Goal: Task Accomplishment & Management: Use online tool/utility

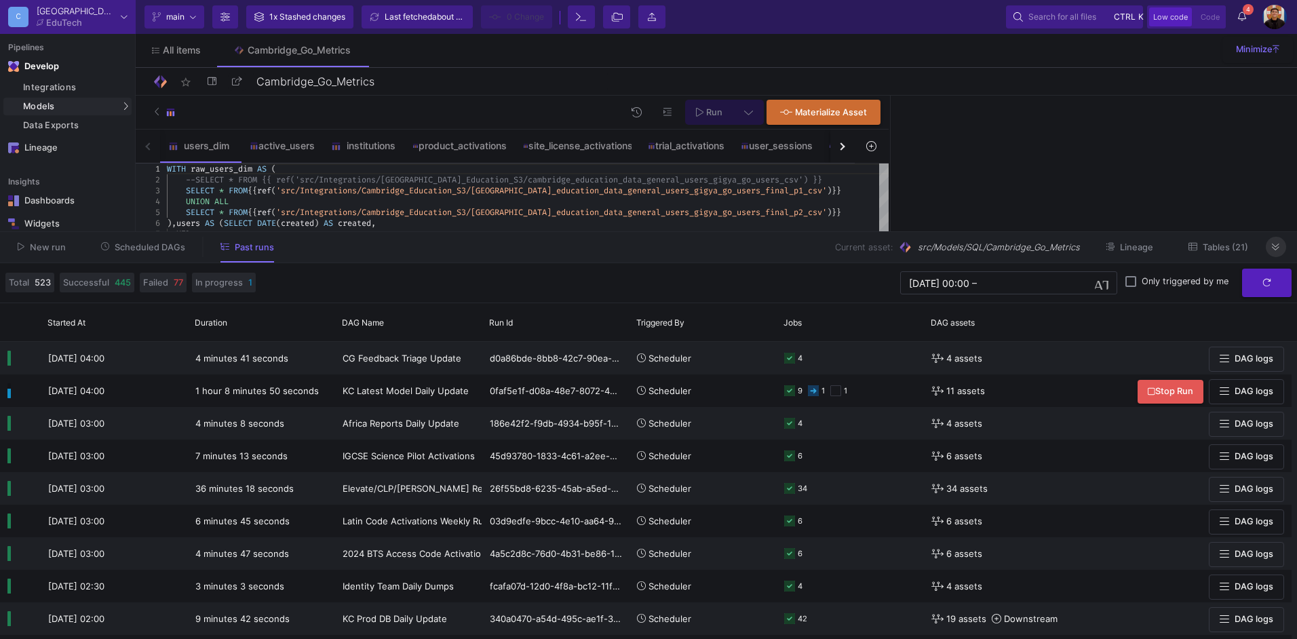
drag, startPoint x: 1278, startPoint y: 250, endPoint x: 1191, endPoint y: 240, distance: 88.1
click at [1278, 250] on icon at bounding box center [1275, 247] width 7 height 9
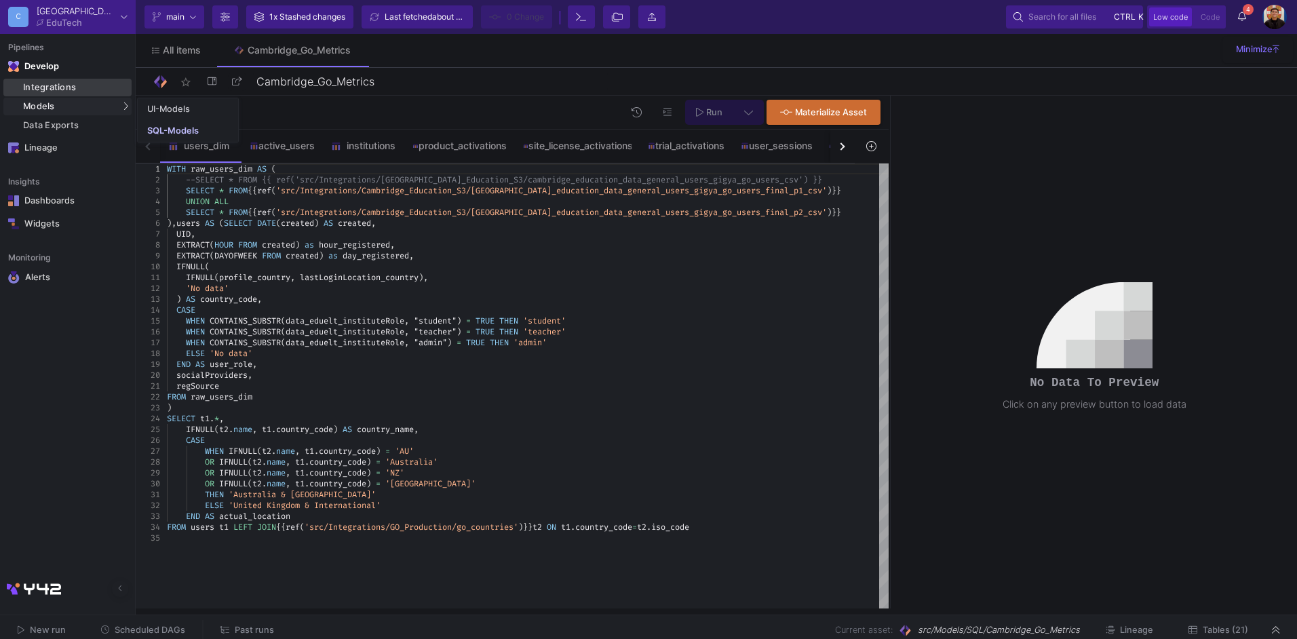
click at [57, 86] on div "Integrations" at bounding box center [75, 87] width 105 height 11
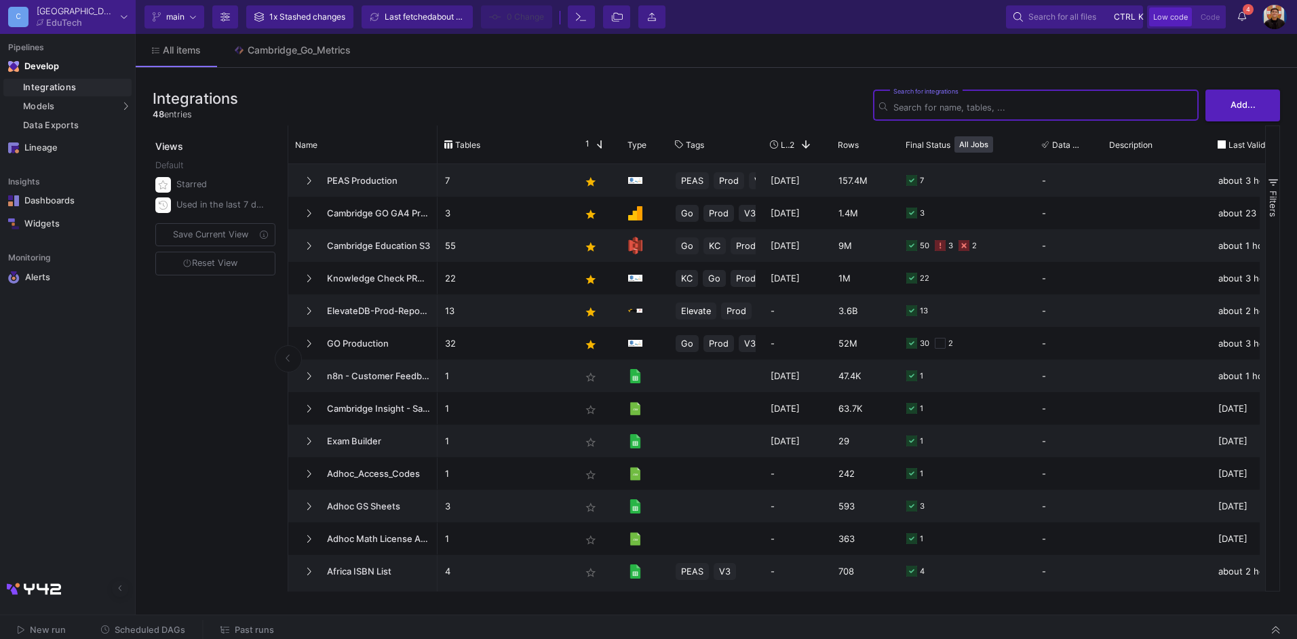
click at [132, 622] on button "Scheduled DAGs" at bounding box center [143, 630] width 117 height 21
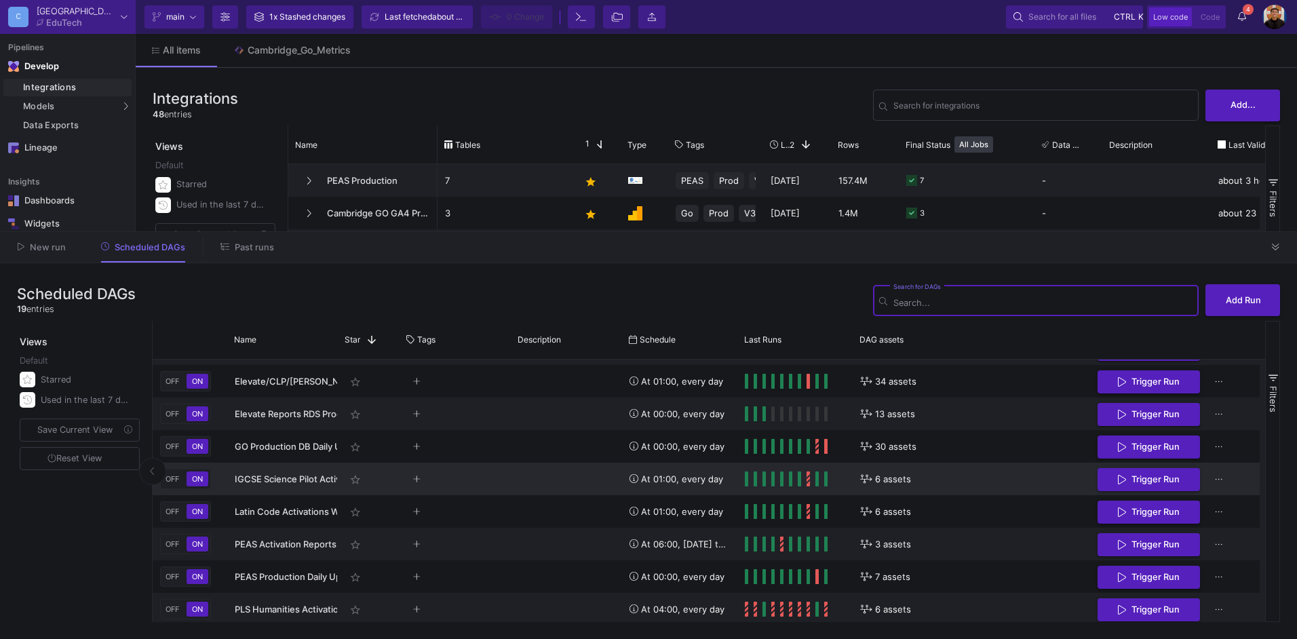
scroll to position [356, 0]
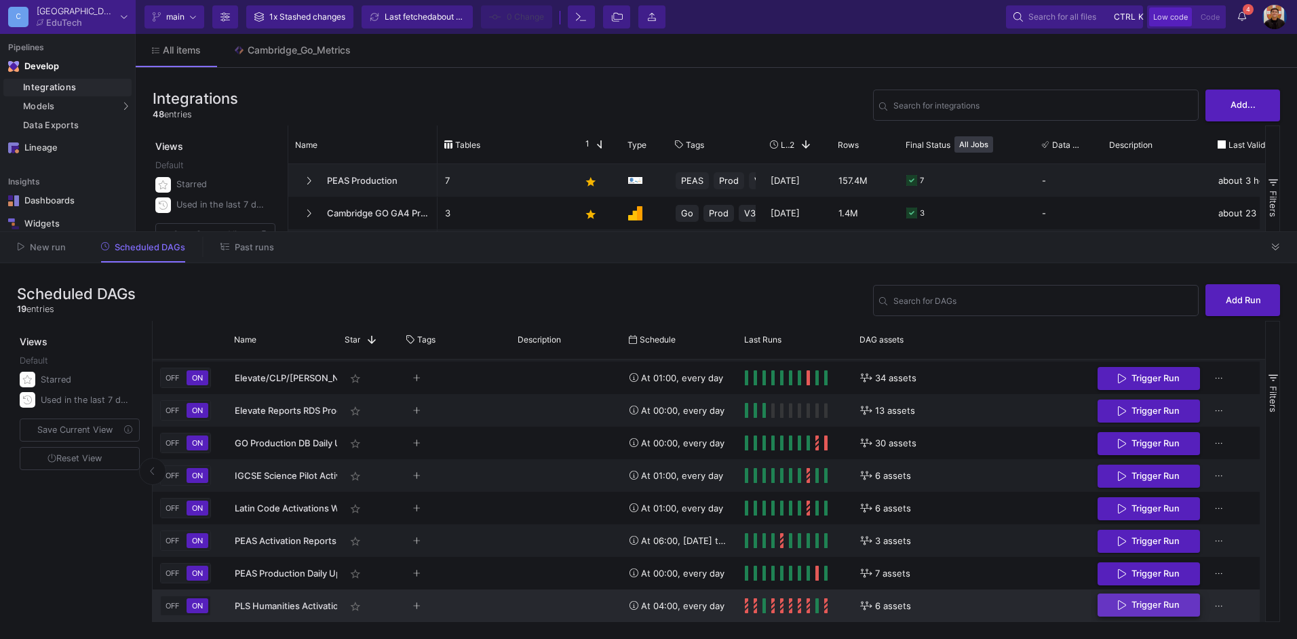
click at [1152, 610] on span "Trigger Run" at bounding box center [1156, 605] width 48 height 10
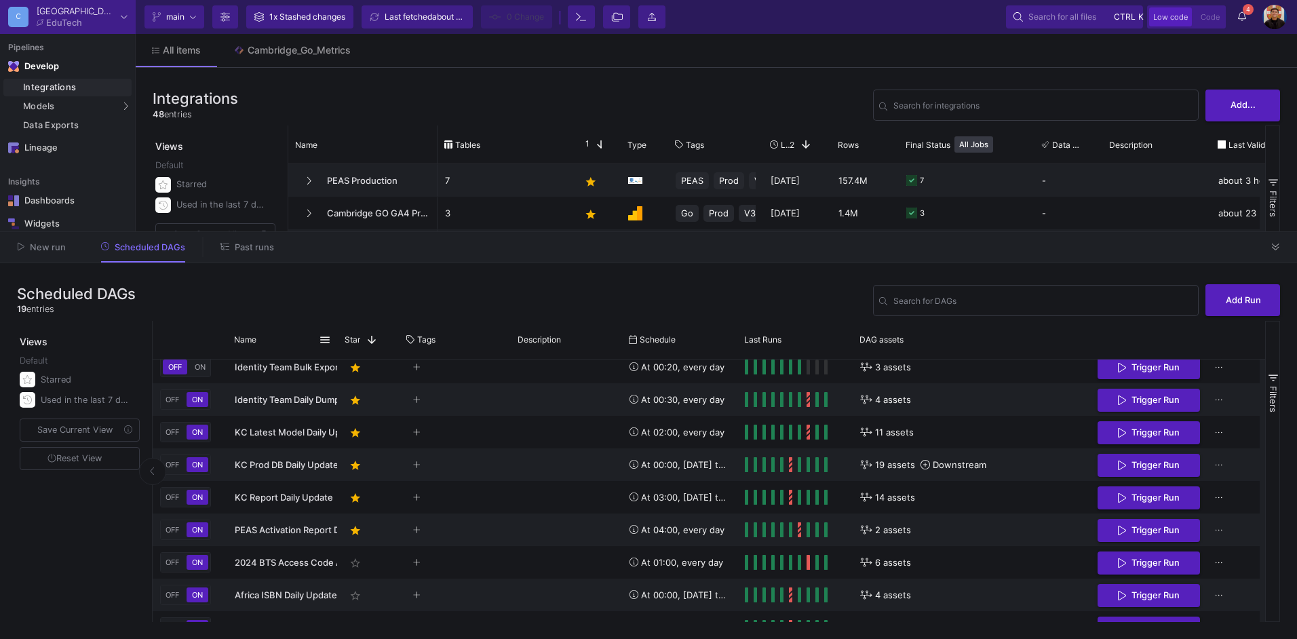
scroll to position [0, 0]
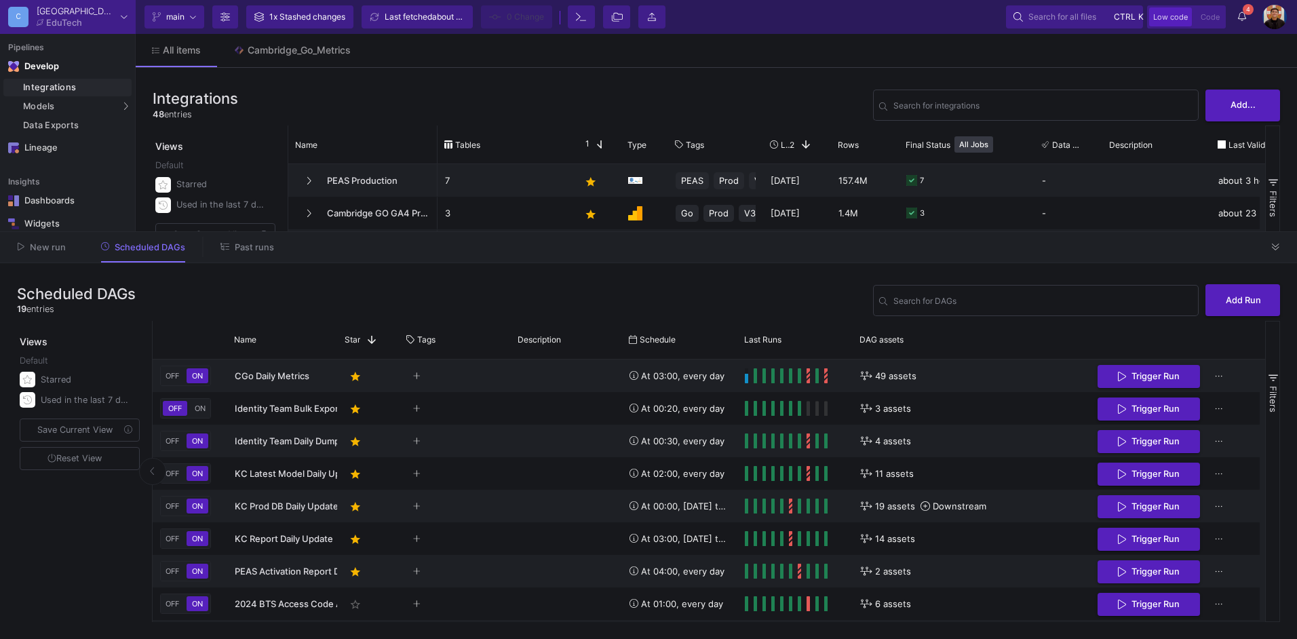
drag, startPoint x: 1274, startPoint y: 254, endPoint x: 1229, endPoint y: 251, distance: 44.9
click at [1274, 254] on button at bounding box center [1276, 247] width 20 height 20
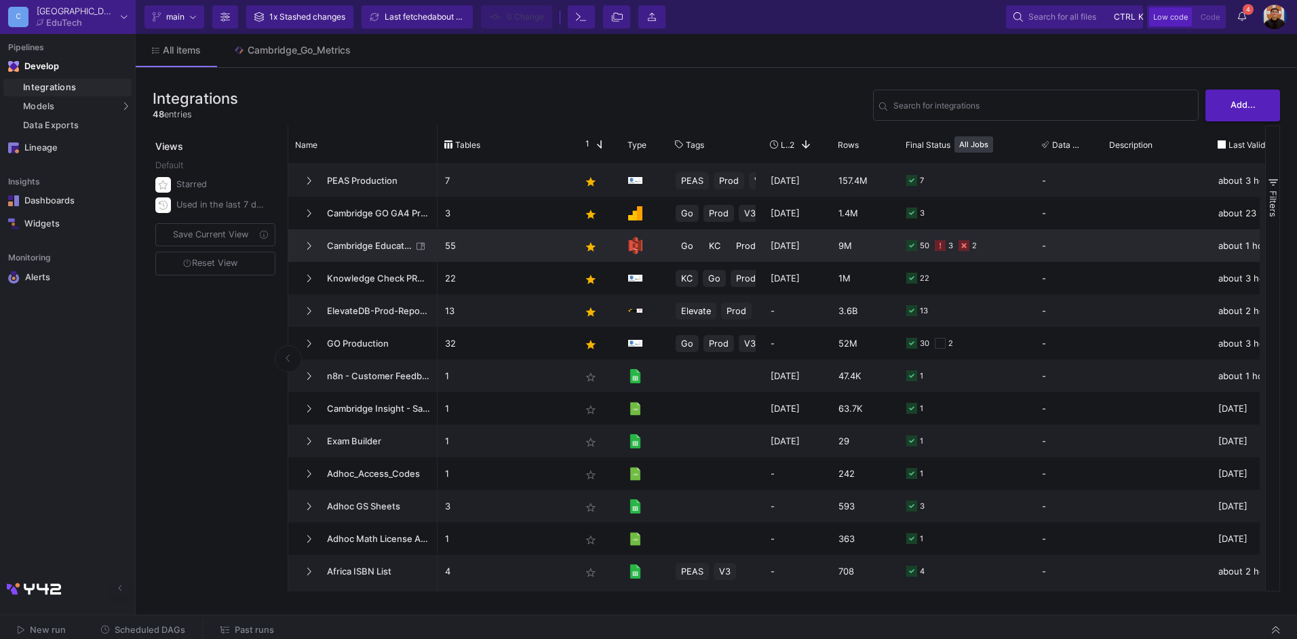
click at [521, 238] on p "55" at bounding box center [505, 246] width 121 height 32
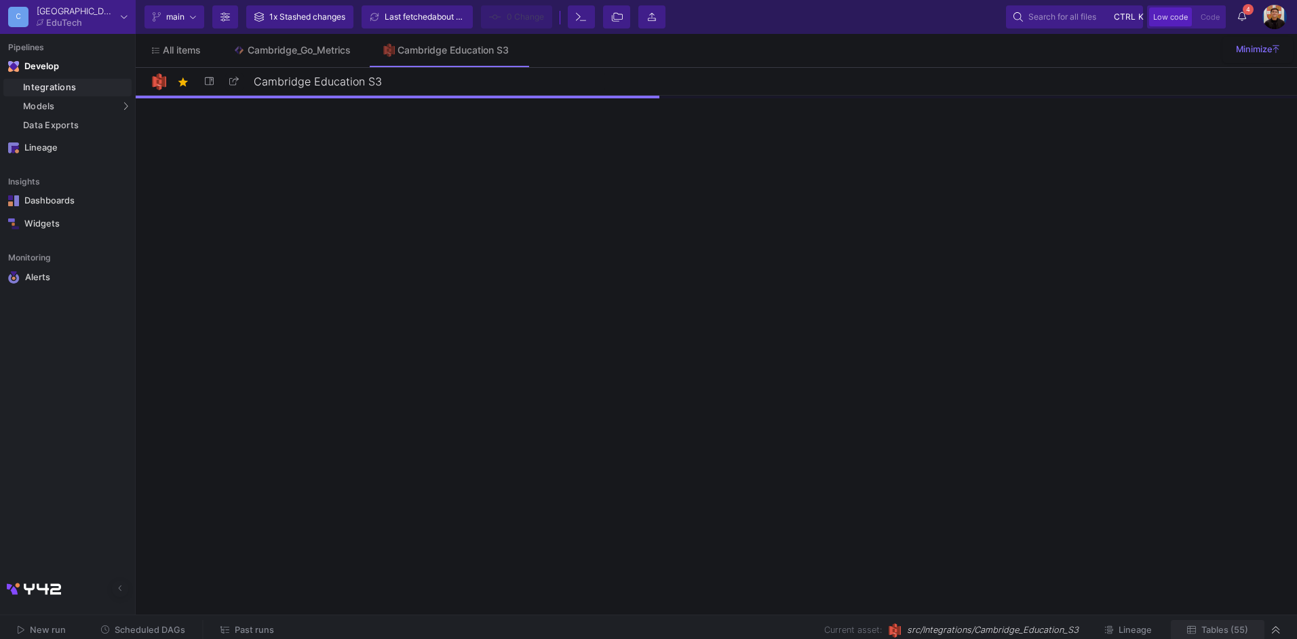
click at [1217, 627] on span "Tables (55)" at bounding box center [1225, 630] width 47 height 10
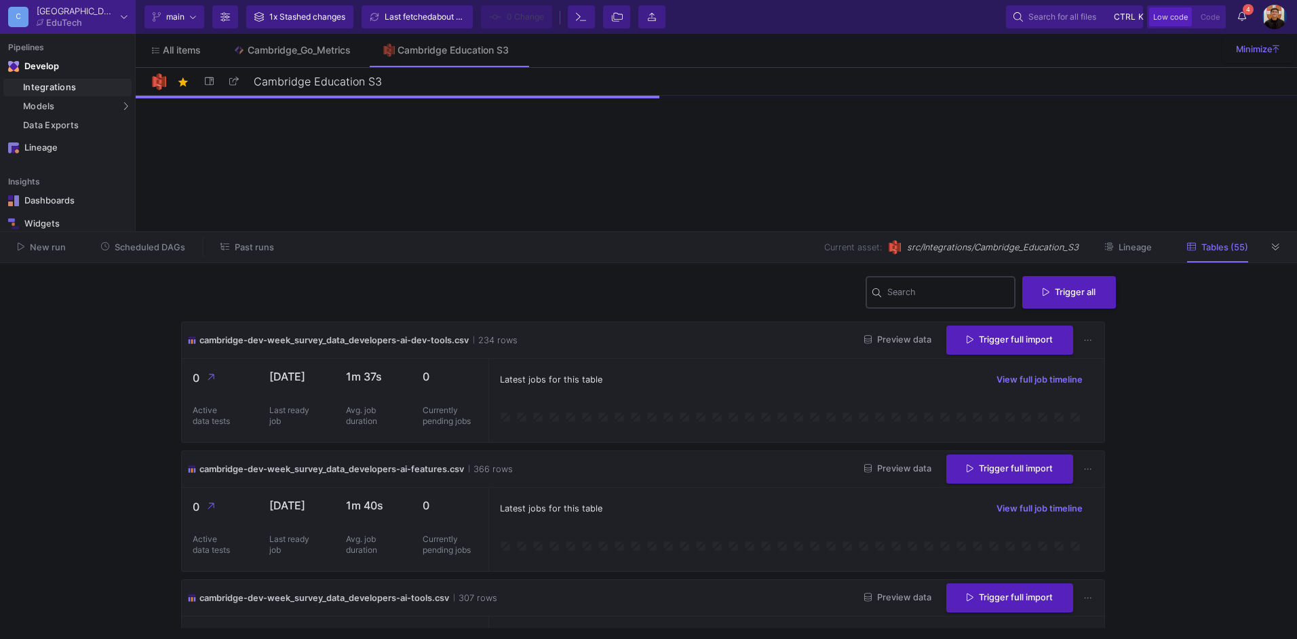
click at [930, 296] on input "Search" at bounding box center [949, 294] width 122 height 11
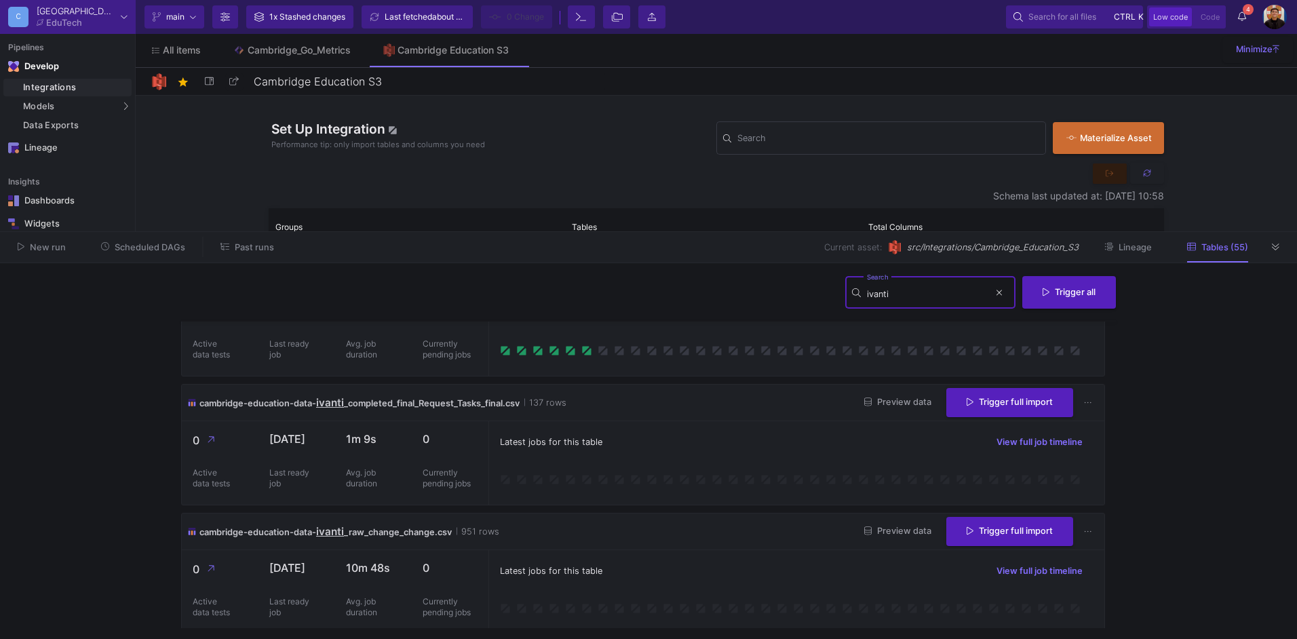
scroll to position [460, 0]
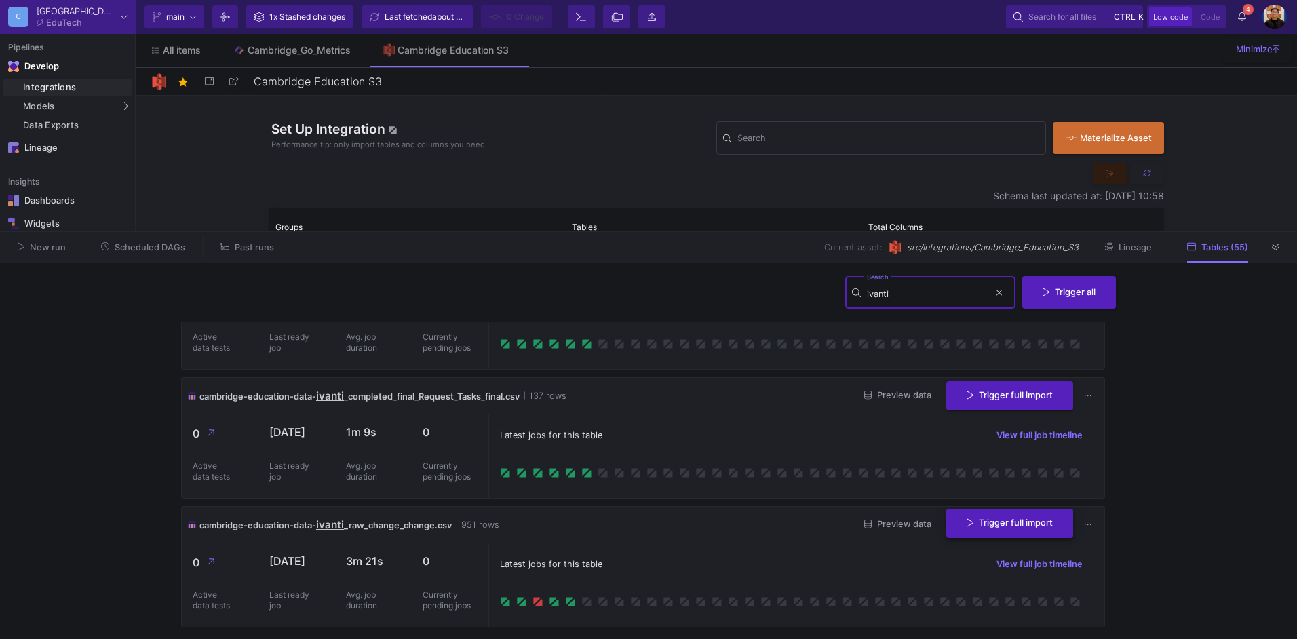
type input "ivanti"
click at [1020, 530] on button "Trigger full import" at bounding box center [1010, 523] width 127 height 29
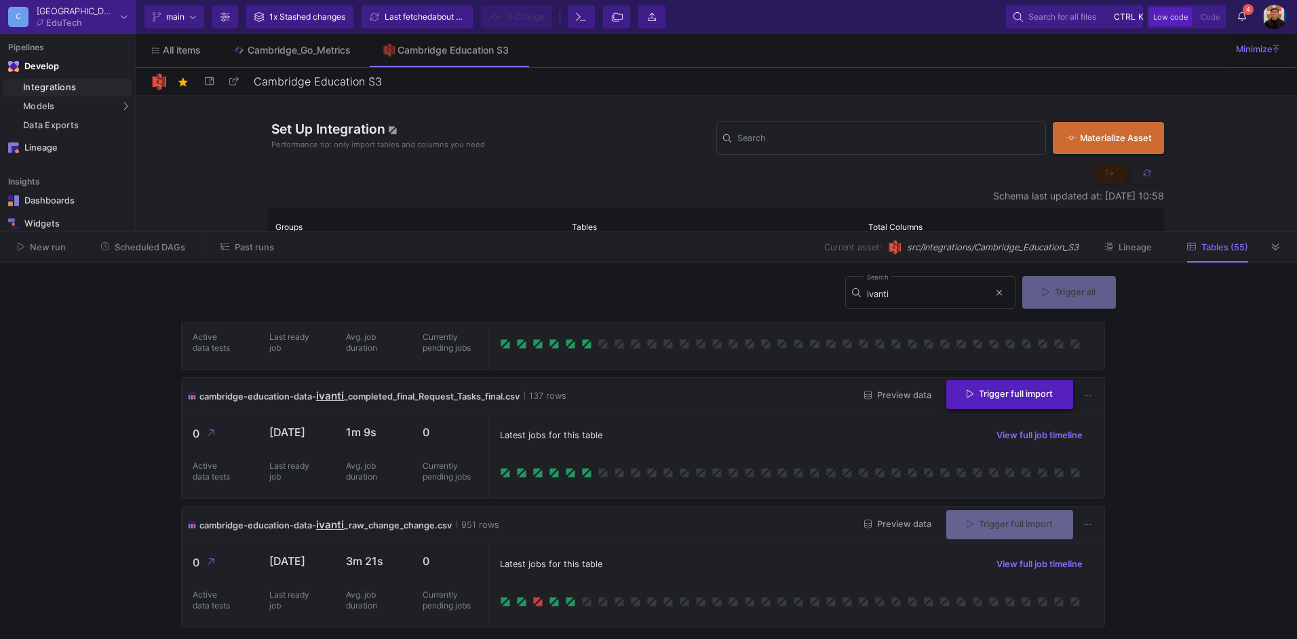
click at [1009, 394] on span "Trigger full import" at bounding box center [1010, 394] width 86 height 10
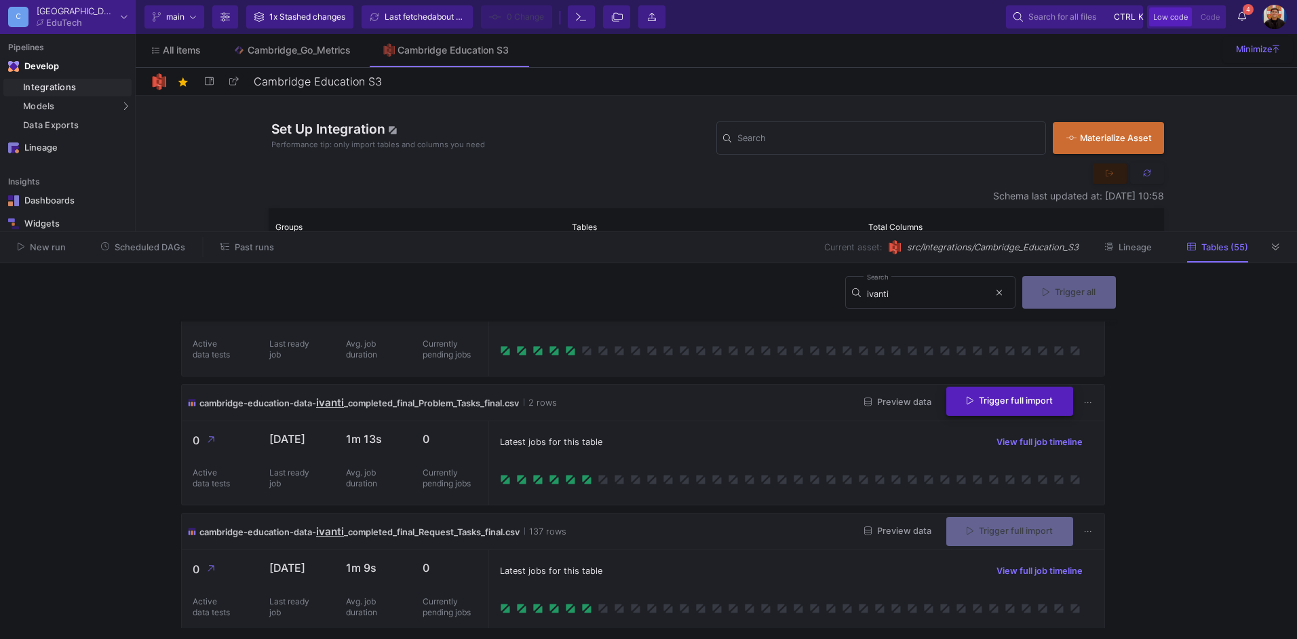
click at [994, 405] on span "Trigger full import" at bounding box center [1010, 401] width 86 height 10
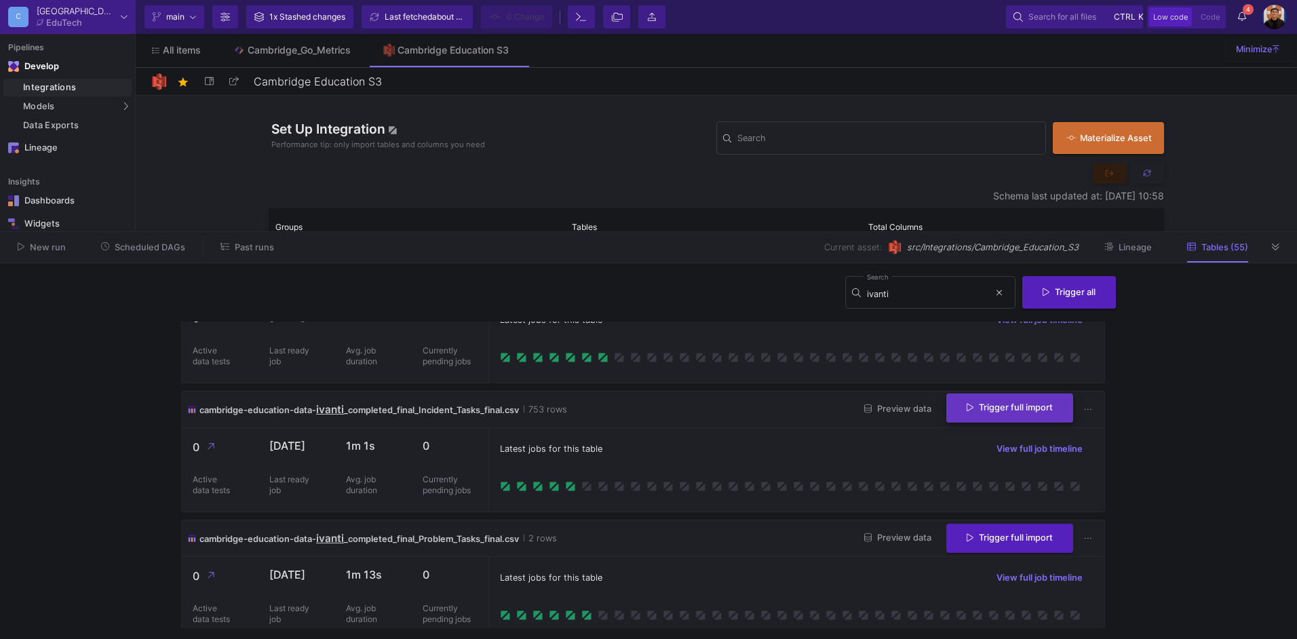
click at [1005, 412] on span "Trigger full import" at bounding box center [1010, 407] width 86 height 10
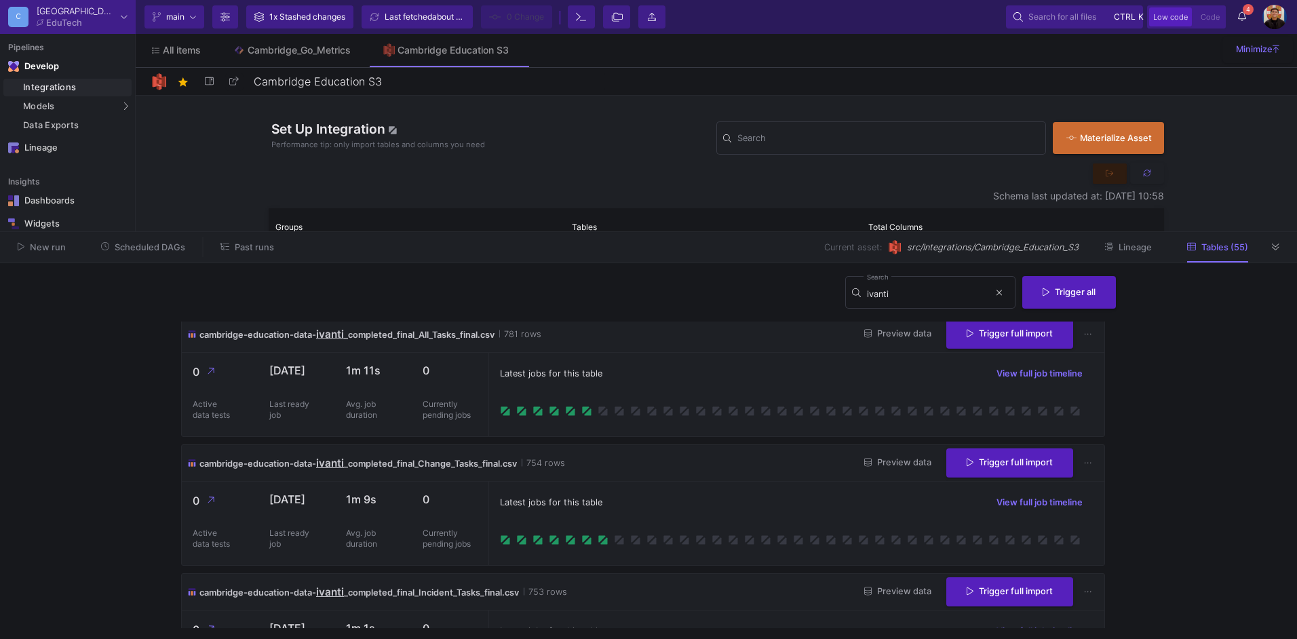
scroll to position [0, 0]
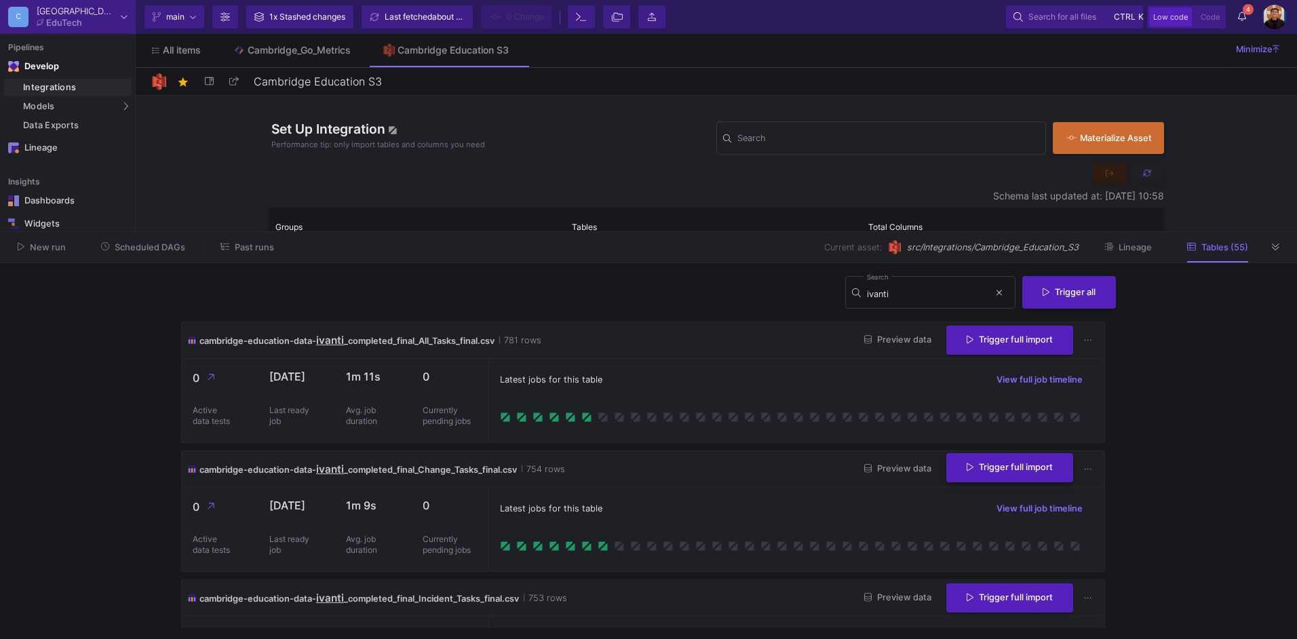
click at [996, 469] on span "Trigger full import" at bounding box center [1010, 467] width 86 height 10
click at [996, 349] on button "Trigger full import" at bounding box center [1010, 338] width 127 height 29
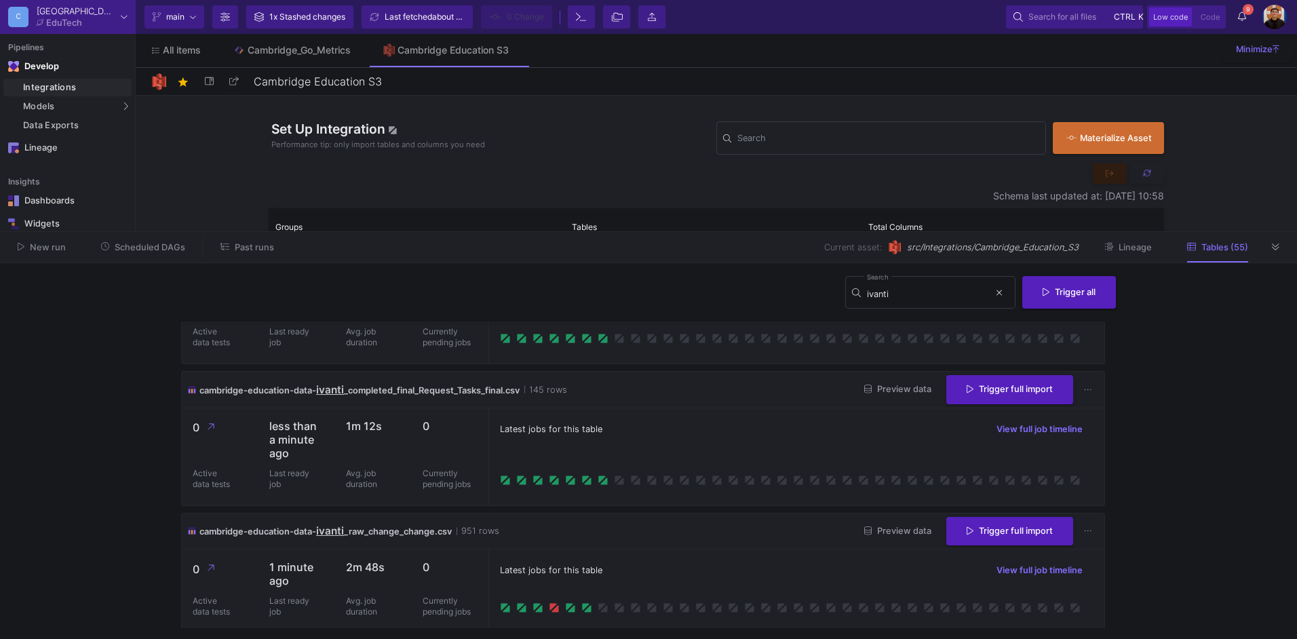
scroll to position [498, 0]
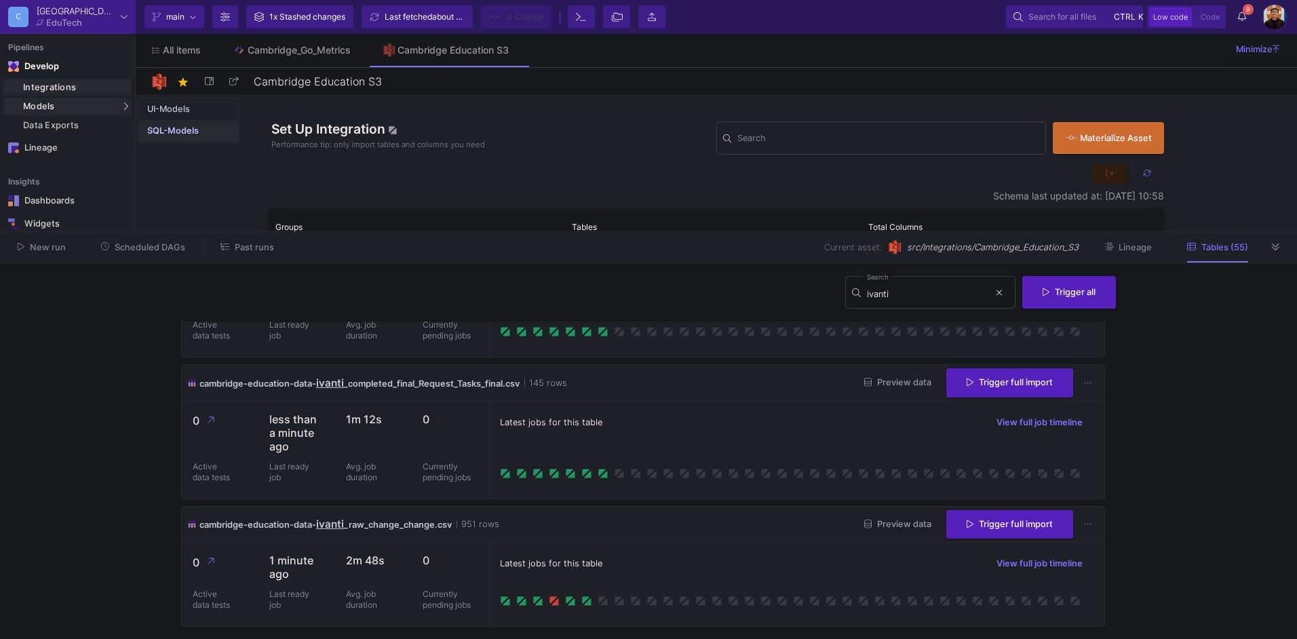
click at [156, 128] on div "SQL-Models" at bounding box center [173, 131] width 52 height 11
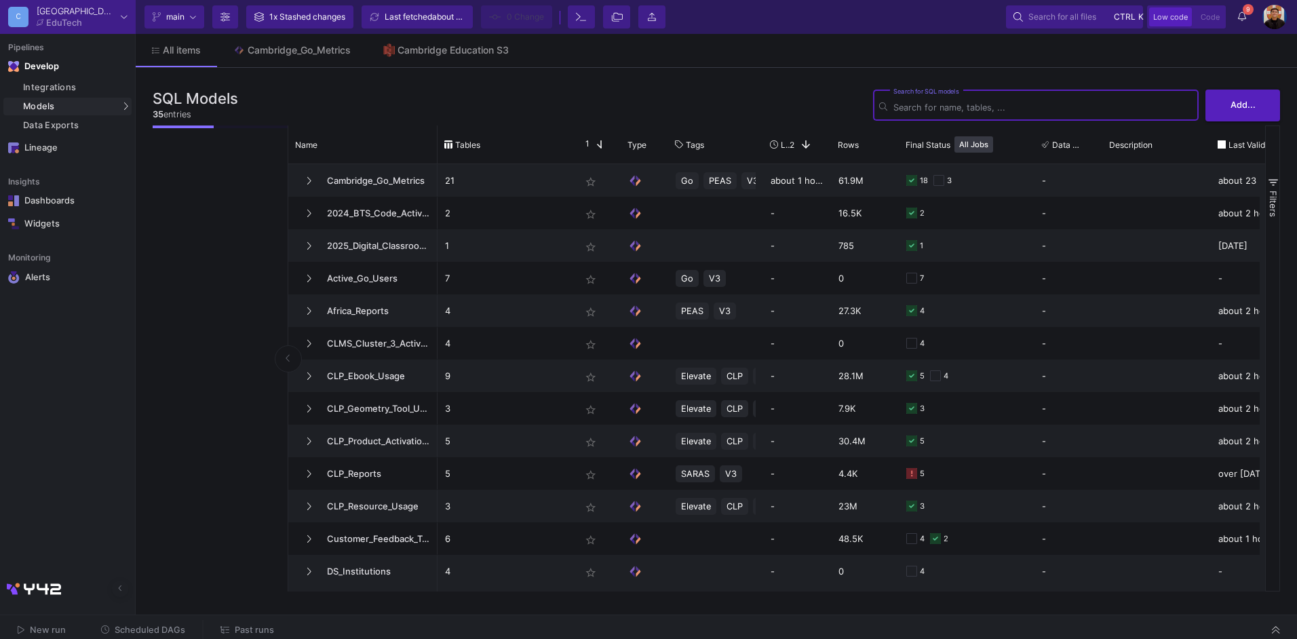
click at [948, 109] on input "Search for SQL models" at bounding box center [1043, 107] width 299 height 10
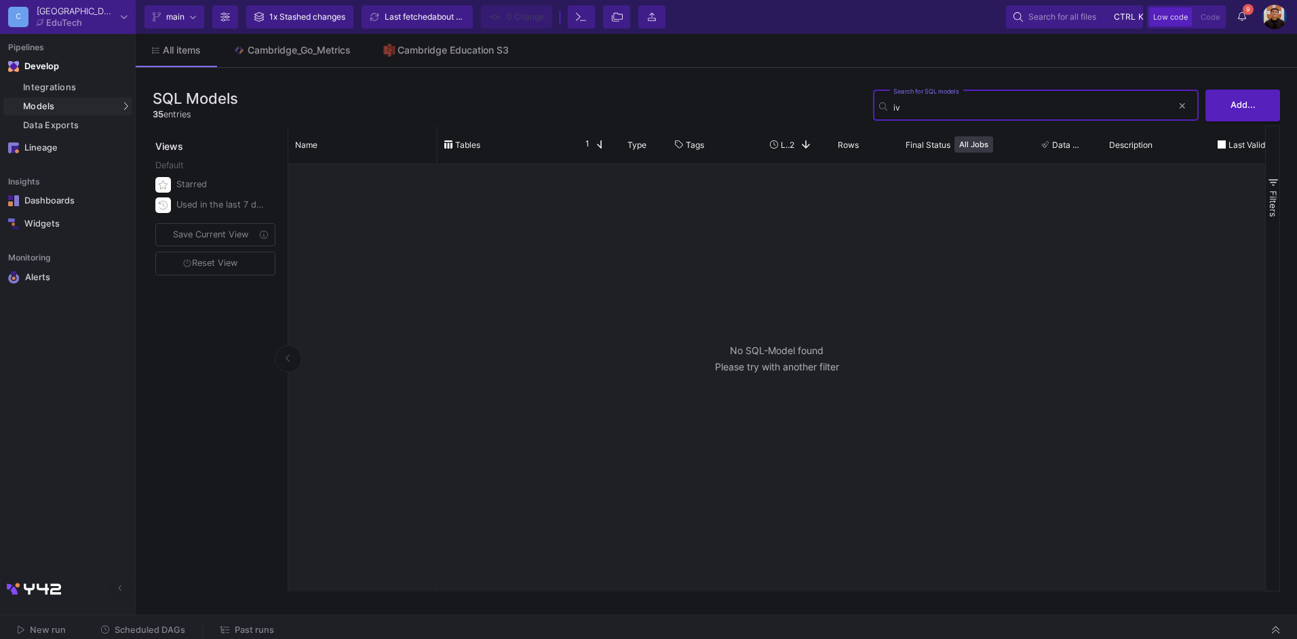
type input "i"
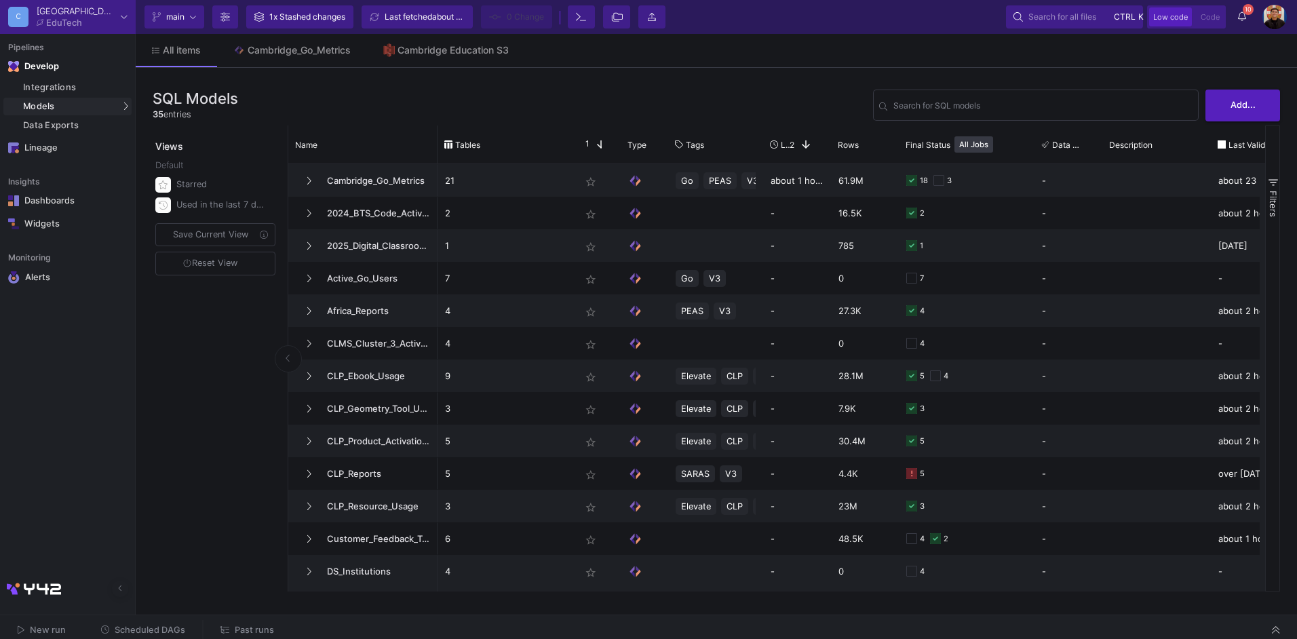
click at [157, 627] on span "Scheduled DAGs" at bounding box center [150, 630] width 71 height 10
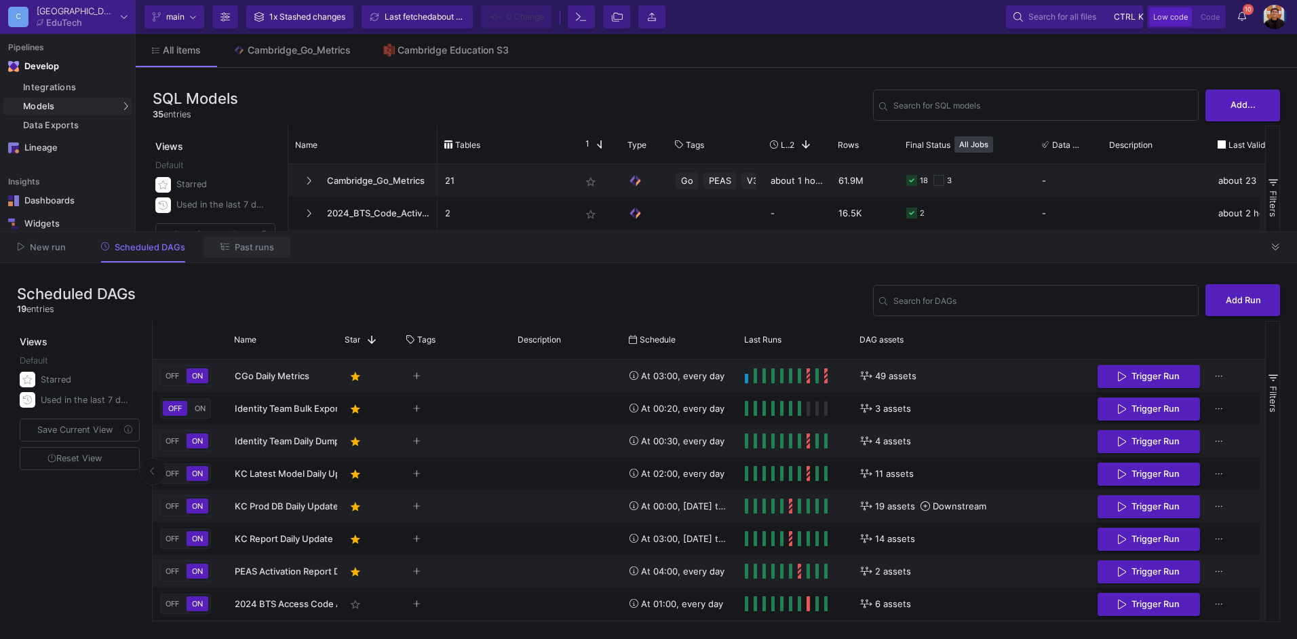
click at [267, 244] on span "Past runs" at bounding box center [254, 247] width 39 height 10
